Goal: Transaction & Acquisition: Purchase product/service

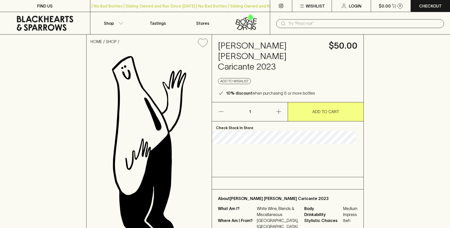
scroll to position [25, 0]
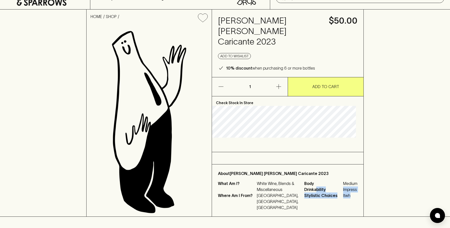
drag, startPoint x: 311, startPoint y: 192, endPoint x: 350, endPoint y: 200, distance: 39.3
click at [350, 200] on div "Body Medium Drinkability Impress Stylistic Choices Itwh" at bounding box center [330, 196] width 53 height 30
click at [350, 199] on span "Itwh" at bounding box center [350, 196] width 14 height 6
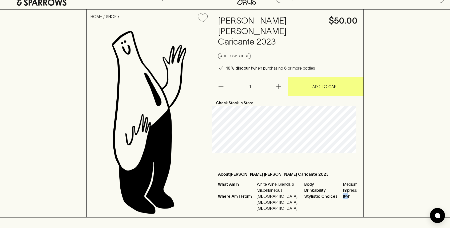
click at [337, 198] on p "Stylistic Choices Itwh" at bounding box center [330, 196] width 53 height 6
click at [337, 198] on span "Stylistic Choices" at bounding box center [323, 196] width 38 height 6
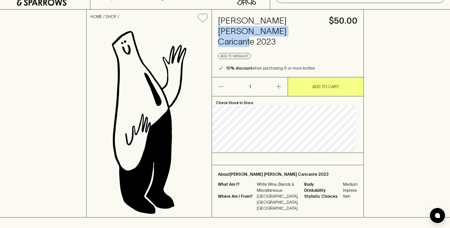
drag, startPoint x: 285, startPoint y: 31, endPoint x: 289, endPoint y: 35, distance: 6.0
click at [289, 35] on h4 "Tornatore Etna Bianco Caricante 2023" at bounding box center [270, 32] width 105 height 32
click at [290, 35] on h4 "Tornatore Etna Bianco Caricante 2023" at bounding box center [270, 32] width 105 height 32
